Goal: Transaction & Acquisition: Subscribe to service/newsletter

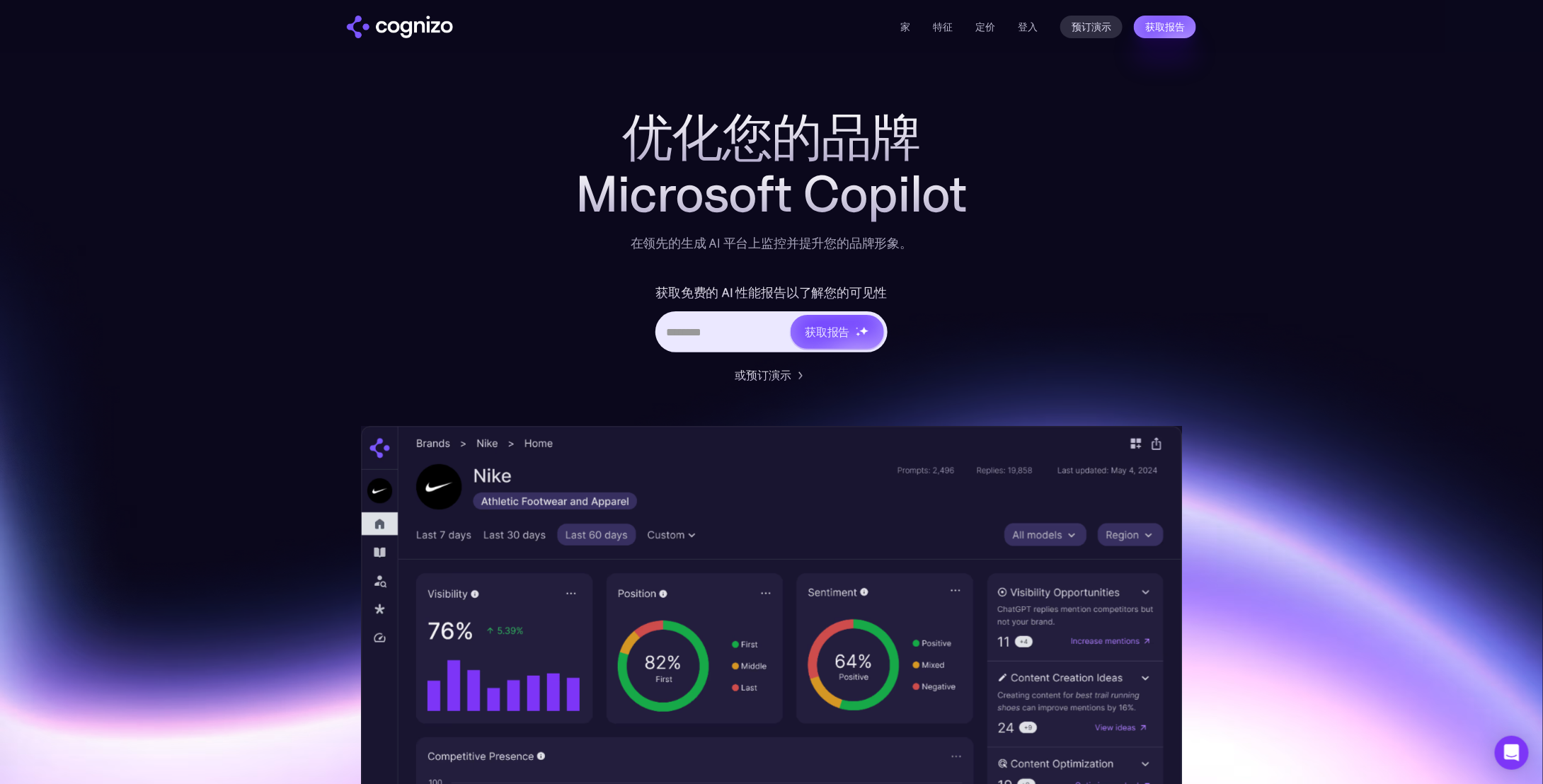
click at [725, 337] on input "英雄 URL 输入表单" at bounding box center [723, 331] width 132 height 27
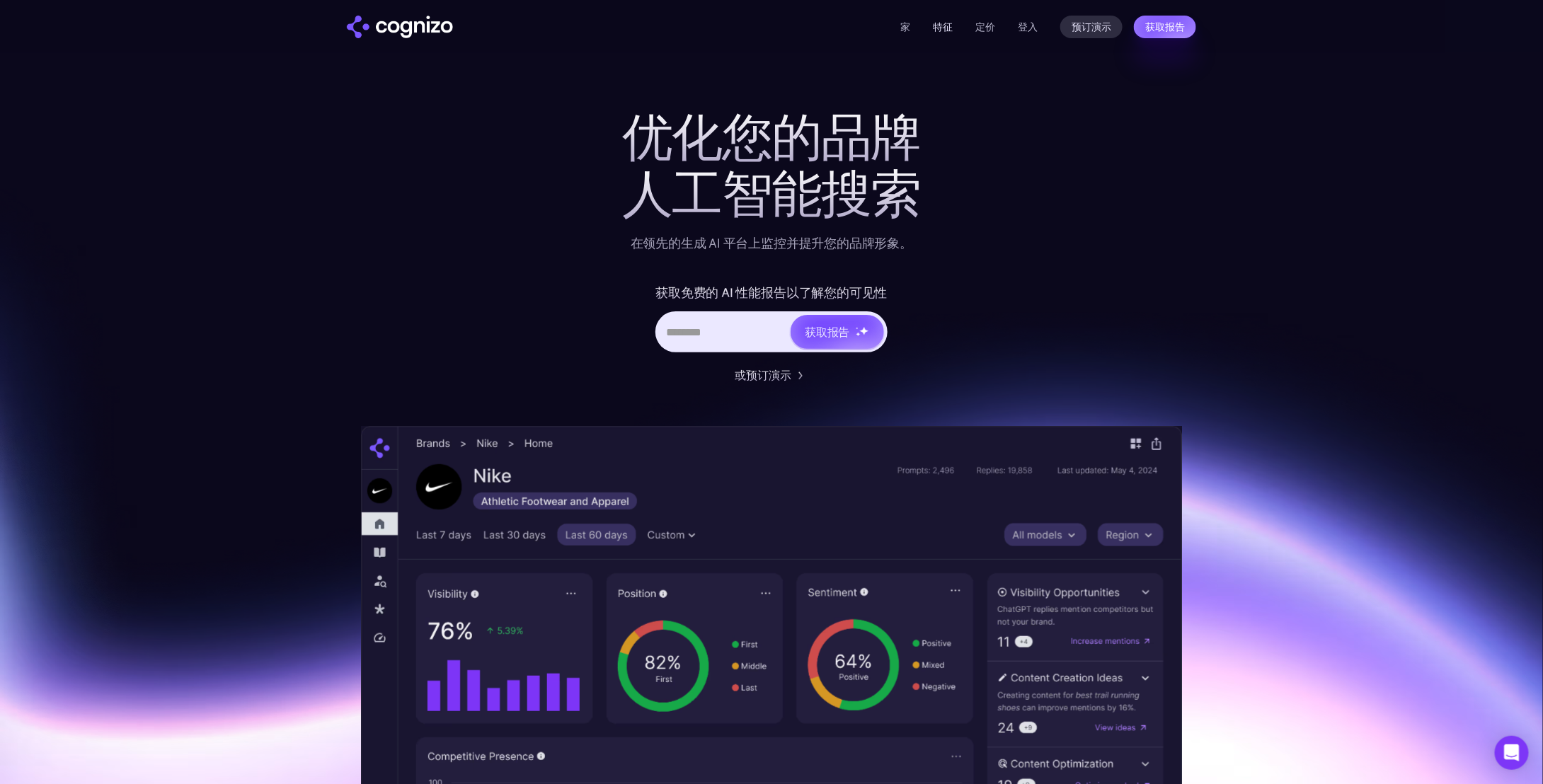
click at [940, 21] on font "特征" at bounding box center [943, 26] width 20 height 12
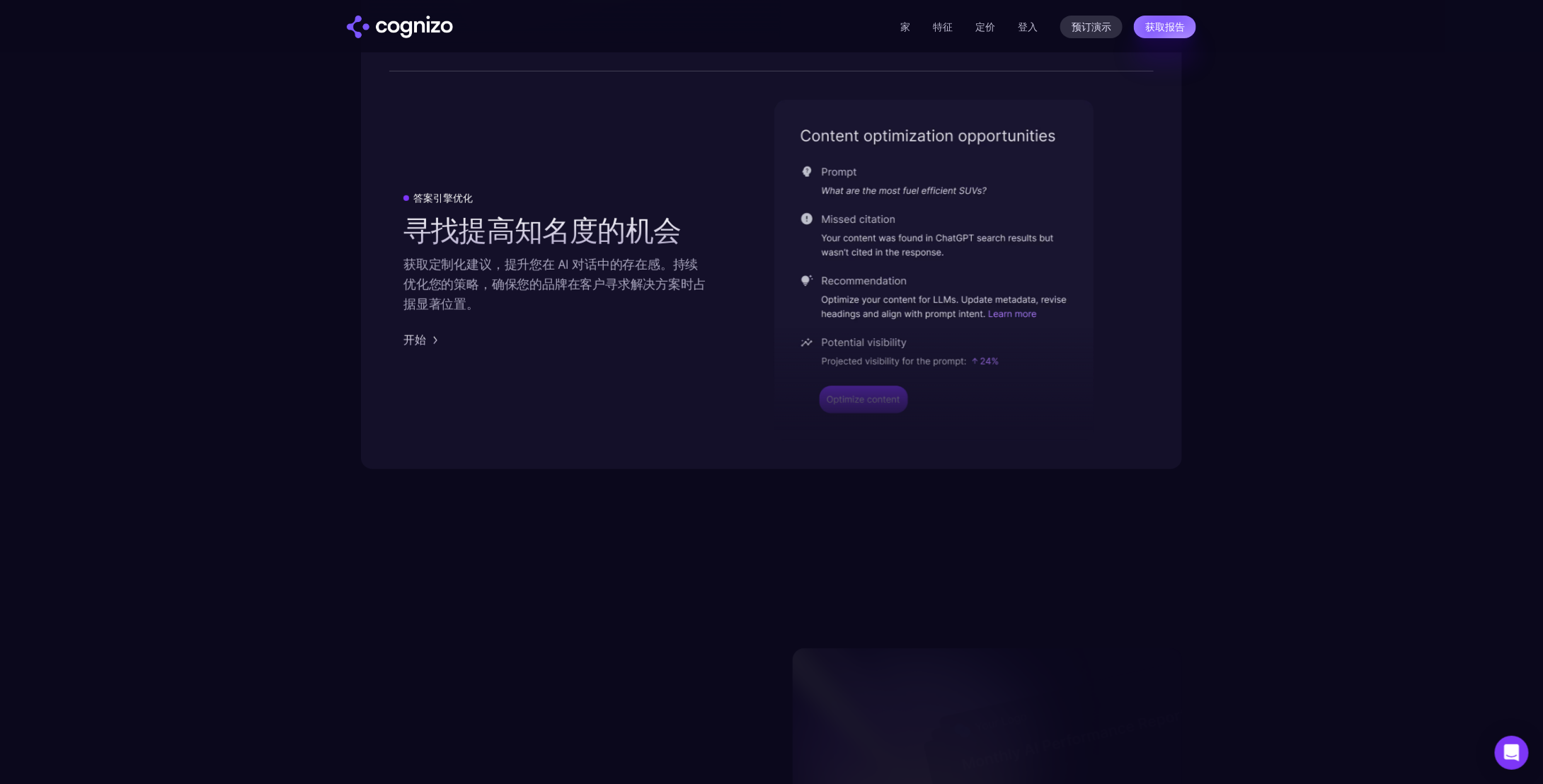
scroll to position [2892, 0]
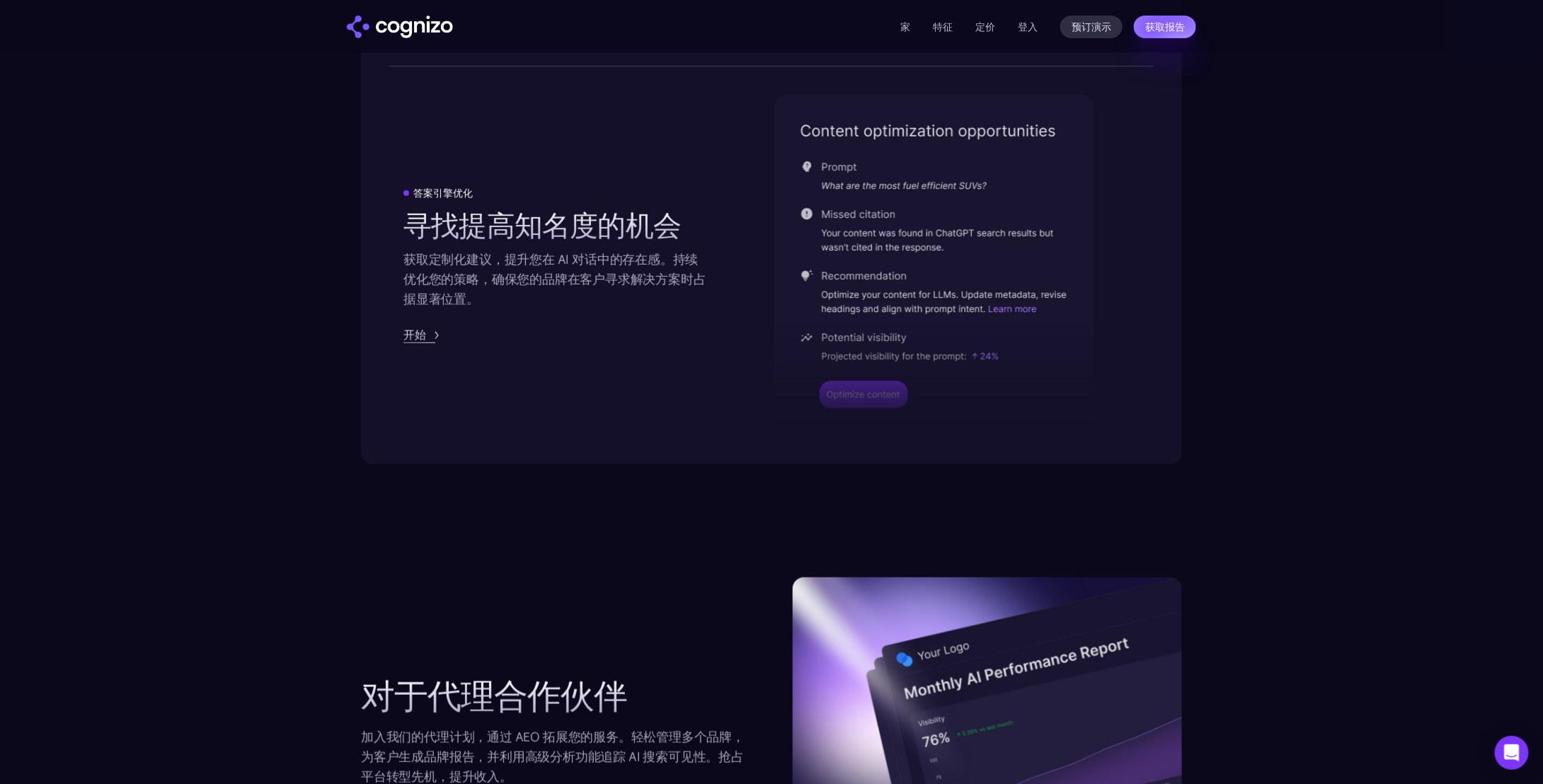
click at [416, 339] on font "开始" at bounding box center [414, 334] width 22 height 14
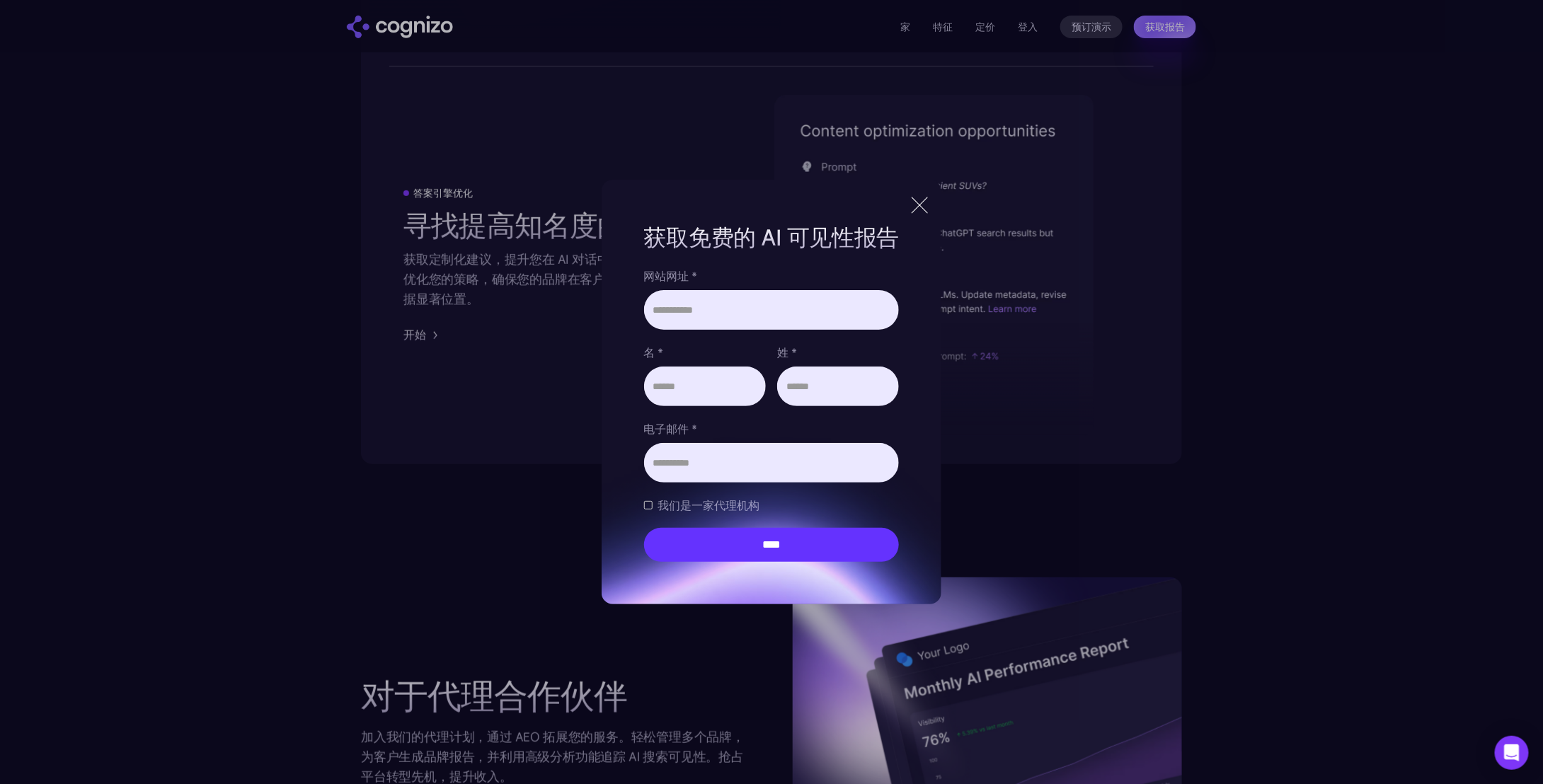
click at [658, 507] on font "我们是一家代理机构" at bounding box center [709, 505] width 102 height 14
click at [806, 539] on input "****" at bounding box center [772, 544] width 256 height 34
click at [928, 205] on div at bounding box center [920, 205] width 16 height 16
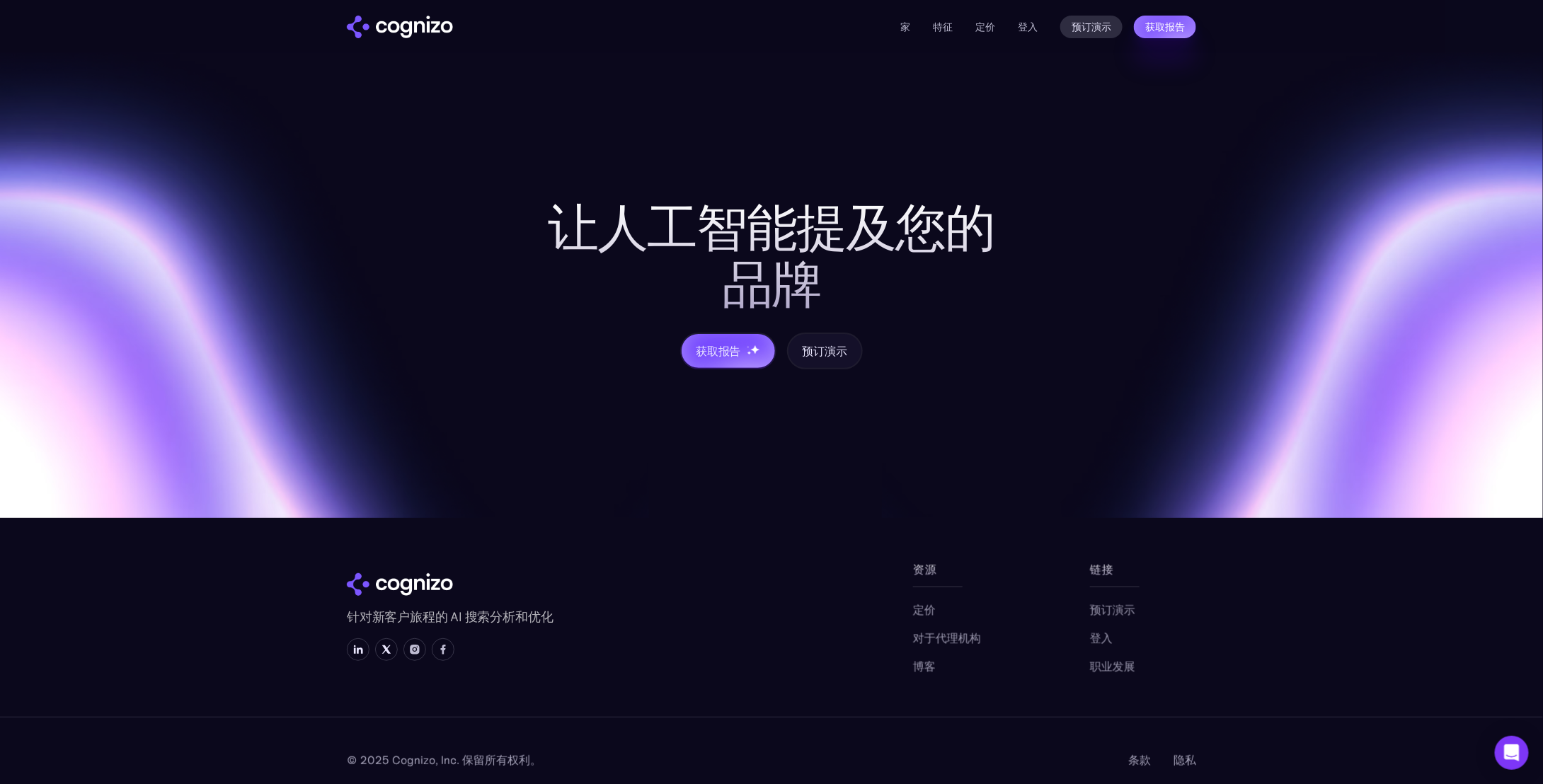
scroll to position [5411, 0]
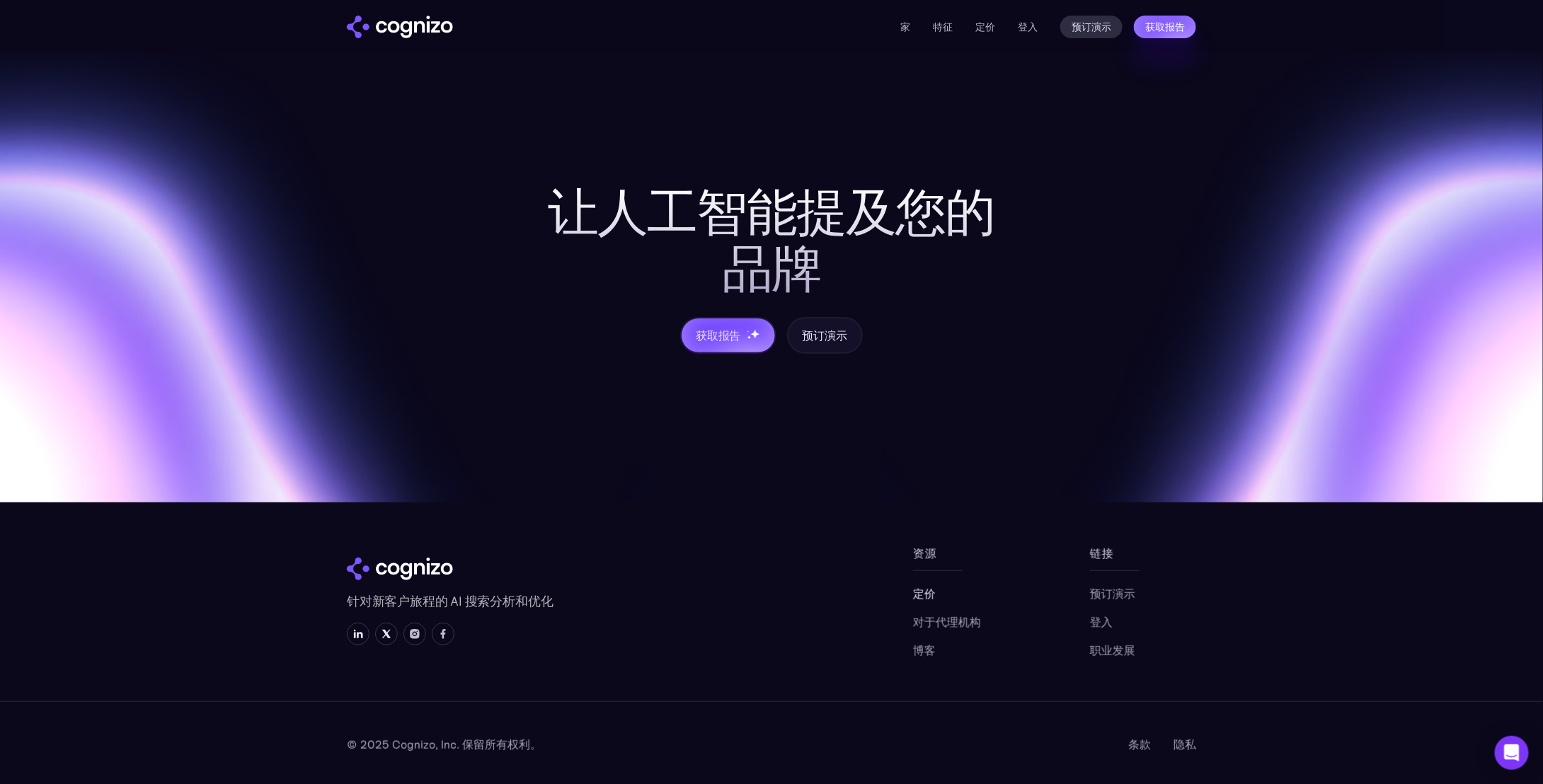
click at [919, 597] on font "定价" at bounding box center [924, 593] width 22 height 14
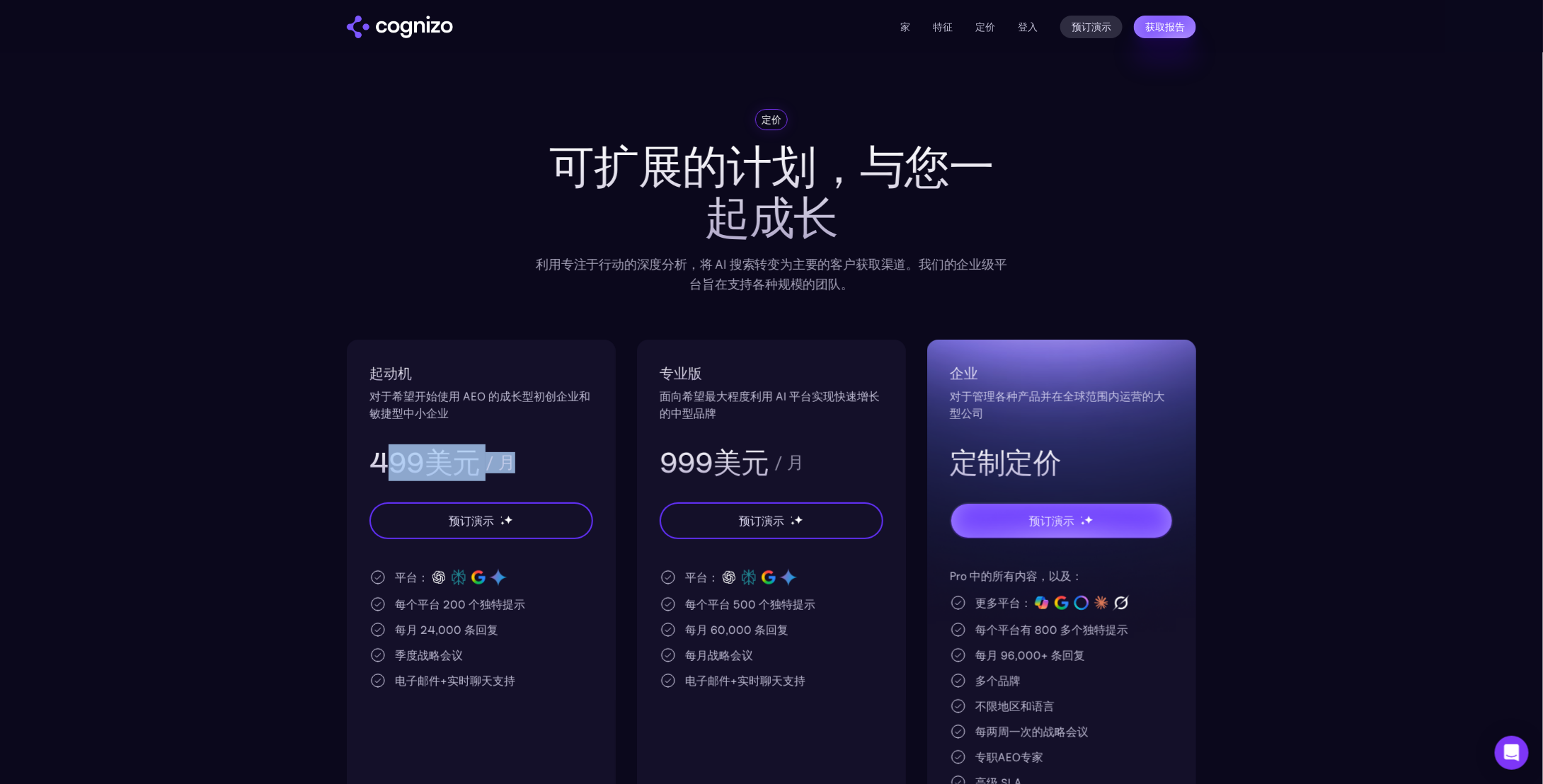
drag, startPoint x: 491, startPoint y: 465, endPoint x: 435, endPoint y: 426, distance: 68.2
click at [391, 454] on div "499美元 / 月" at bounding box center [481, 462] width 223 height 37
click at [774, 302] on div "定价 可扩展的计划，与您一起成长 利用专注于行动的深度分析，将 AI 搜索转变为主要的客户获取渠道。我们的企业级平台旨在支持各种规模的团队。 起动机 对于希望…" at bounding box center [772, 484] width 849 height 750
